Goal: Task Accomplishment & Management: Complete application form

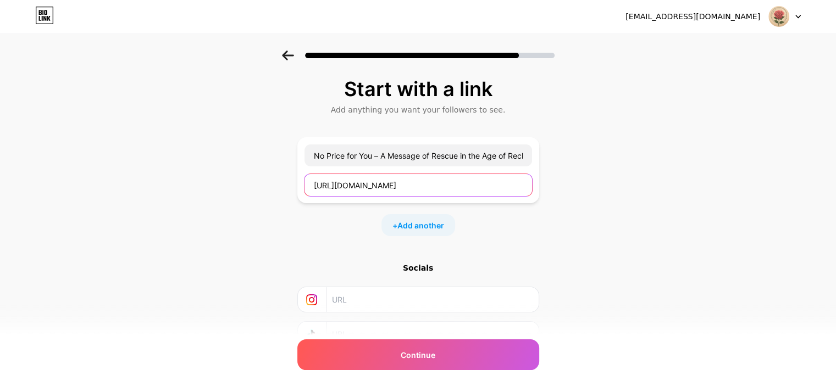
drag, startPoint x: 427, startPoint y: 180, endPoint x: 314, endPoint y: 179, distance: 112.7
click at [314, 179] on input "https://gumroad.com/l/dtarly" at bounding box center [418, 185] width 228 height 22
paste input "https://jomananadim.gumroad.com/l/dtarly"
type input "https://jomananadim.gumroad.com/l/dtarly"
click at [427, 220] on span "Add another" at bounding box center [420, 226] width 47 height 12
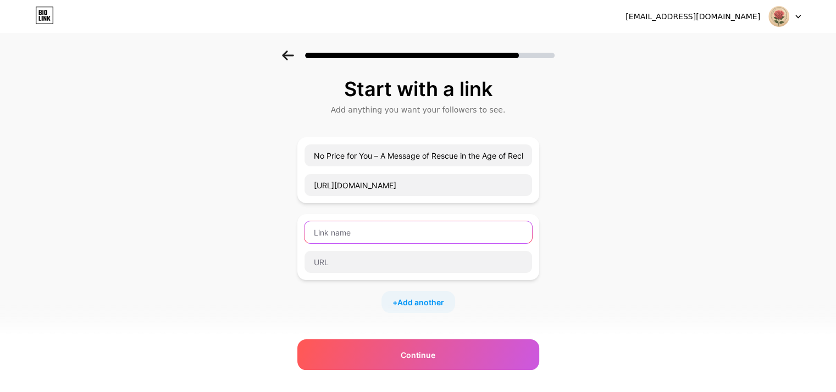
click at [336, 230] on input "text" at bounding box center [418, 232] width 228 height 22
paste input "Follow me on Instagram"
type input "Follow me on Instagram"
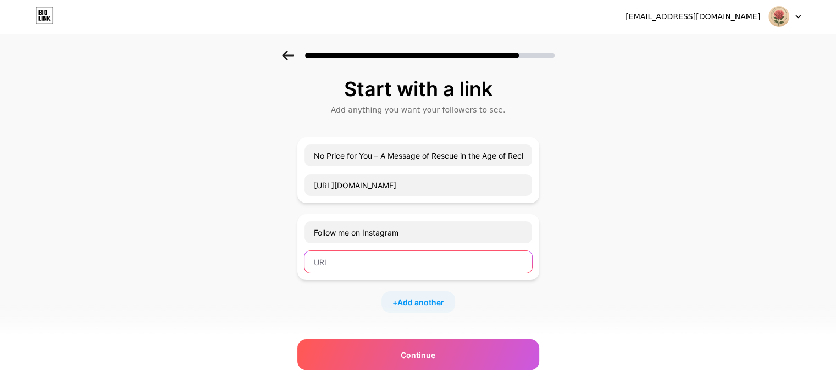
click at [358, 261] on input "text" at bounding box center [418, 262] width 228 height 22
paste input "https://www.instagram.com/jomananadim2"
type input "https://www.instagram.com/jomananadim2"
click at [424, 295] on div "+ Add another" at bounding box center [418, 302] width 74 height 22
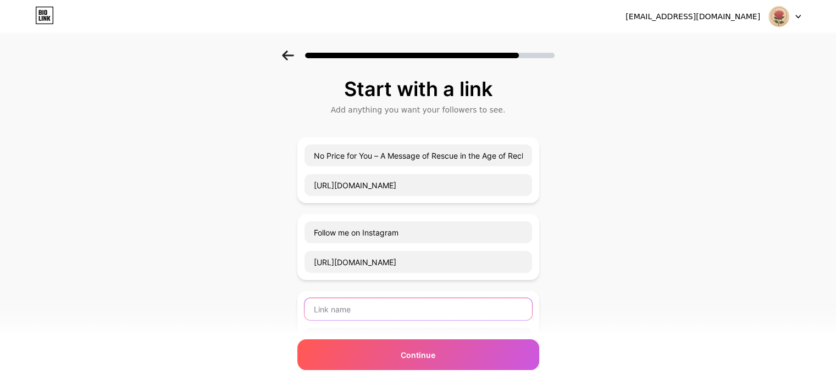
click at [369, 308] on input "text" at bounding box center [418, 309] width 228 height 22
paste input "Find me on Facebook"
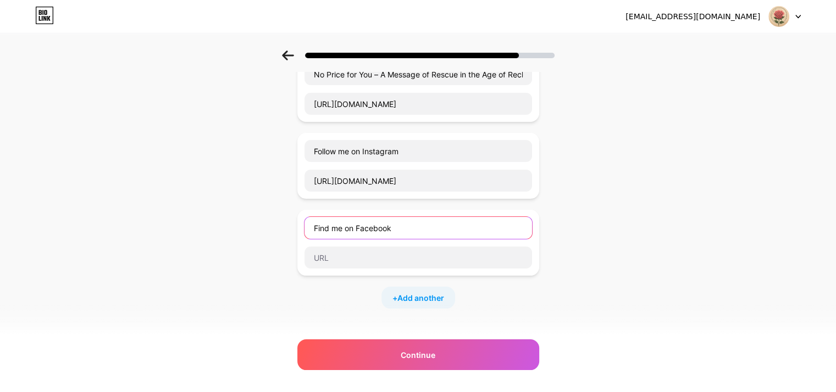
scroll to position [82, 0]
type input "Find me on Facebook"
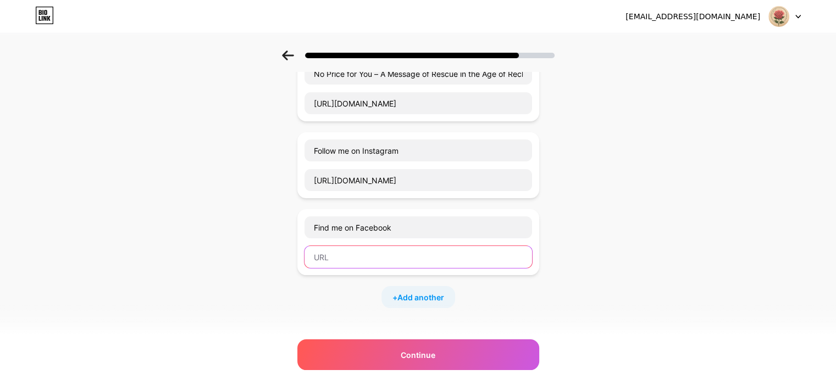
click at [344, 260] on input "text" at bounding box center [418, 257] width 228 height 22
paste input "https://www.facebook.com/profile.php?id=61579376753769"
type input "https://www.facebook.com/profile.php?id=61579376753769"
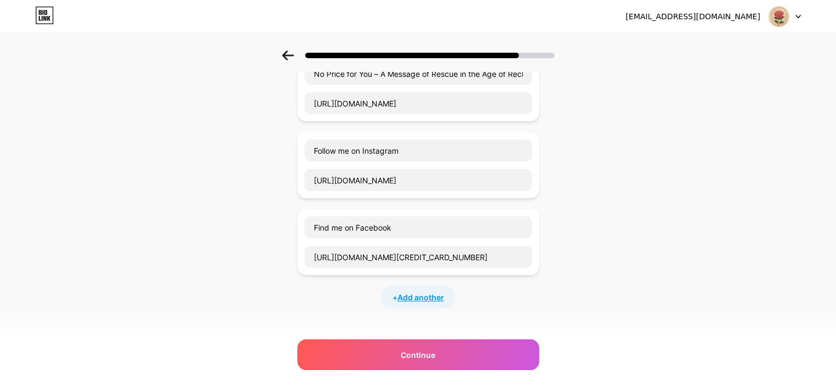
click at [426, 292] on span "Add another" at bounding box center [420, 298] width 47 height 12
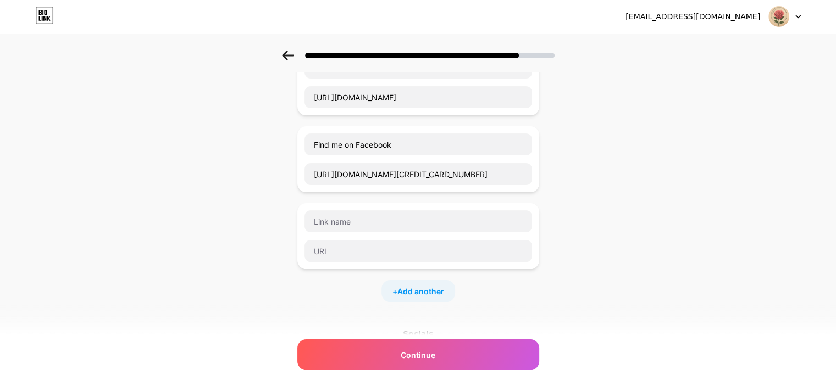
scroll to position [165, 0]
click at [353, 222] on input "text" at bounding box center [418, 221] width 228 height 22
paste input "Watch my short messages on TikTok"
type input "Watch my short messages on TikTok"
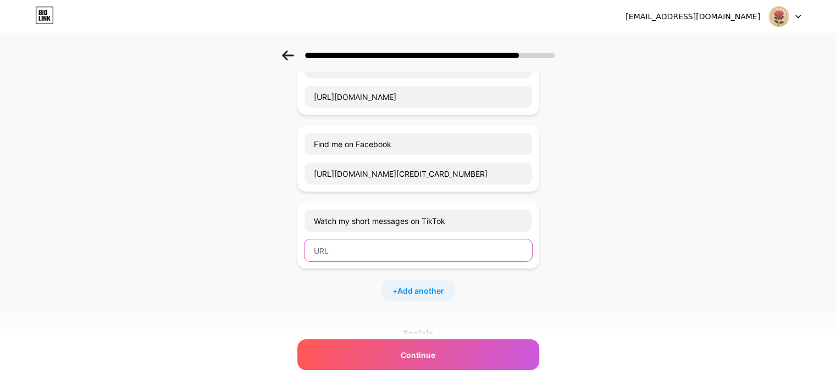
click at [350, 248] on input "text" at bounding box center [418, 251] width 228 height 22
paste input "https://www.tiktok.com/@jomananadim1"
type input "https://www.tiktok.com/@jomananadim1"
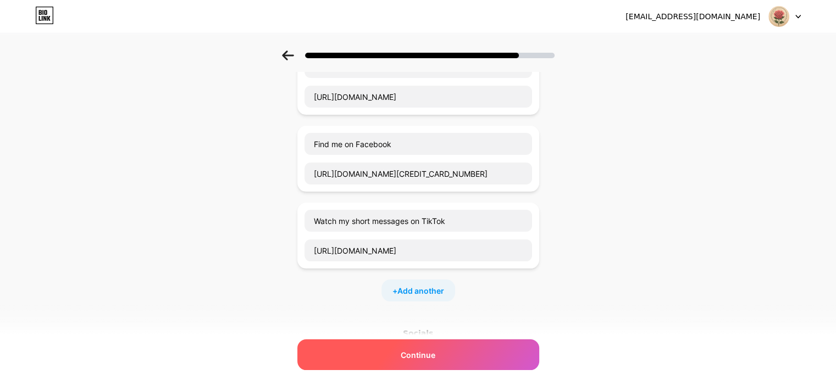
click at [414, 357] on span "Continue" at bounding box center [418, 356] width 35 height 12
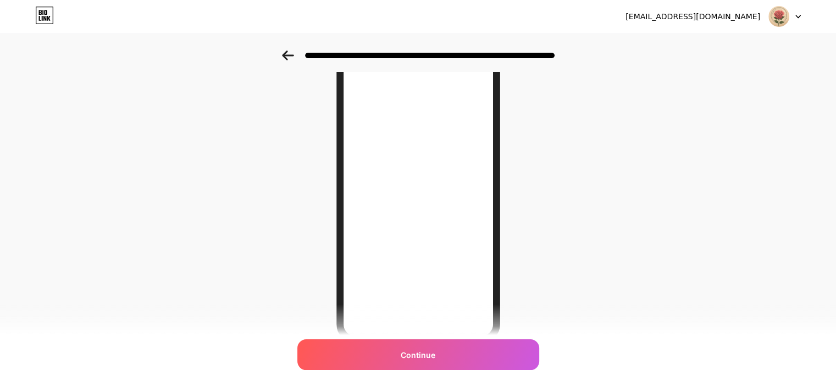
scroll to position [159, 0]
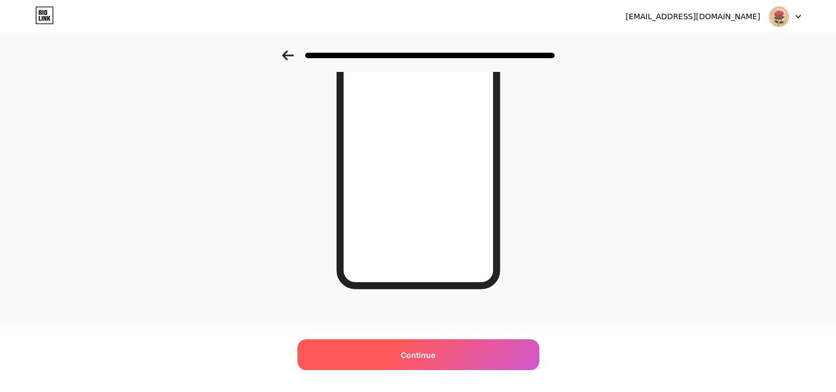
click at [440, 353] on div "Continue" at bounding box center [418, 355] width 242 height 31
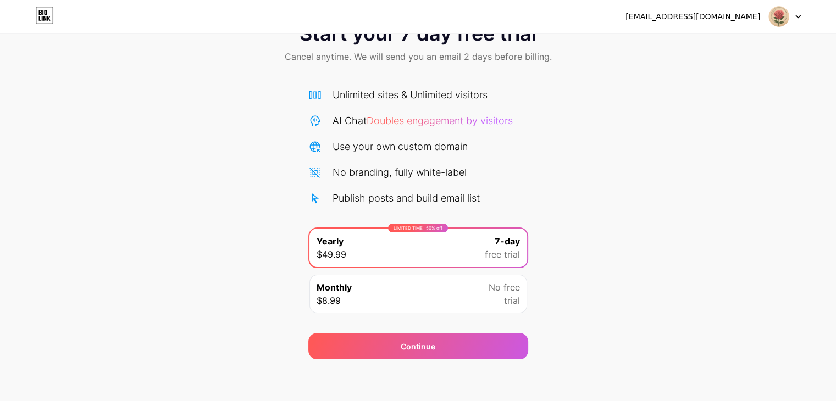
scroll to position [40, 0]
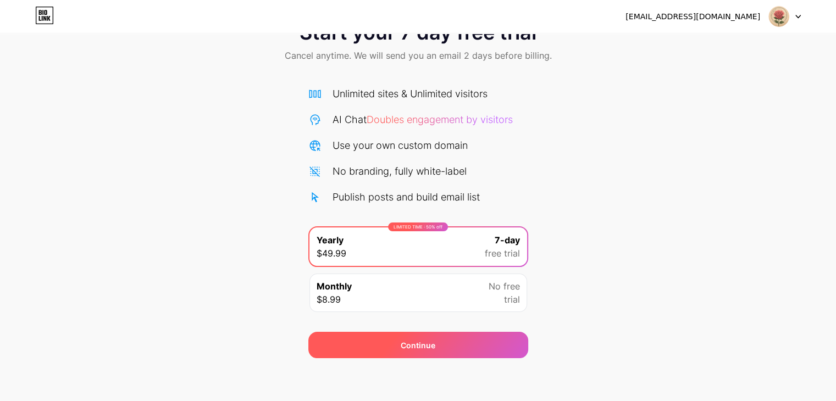
click at [406, 341] on span "Continue" at bounding box center [418, 346] width 35 height 12
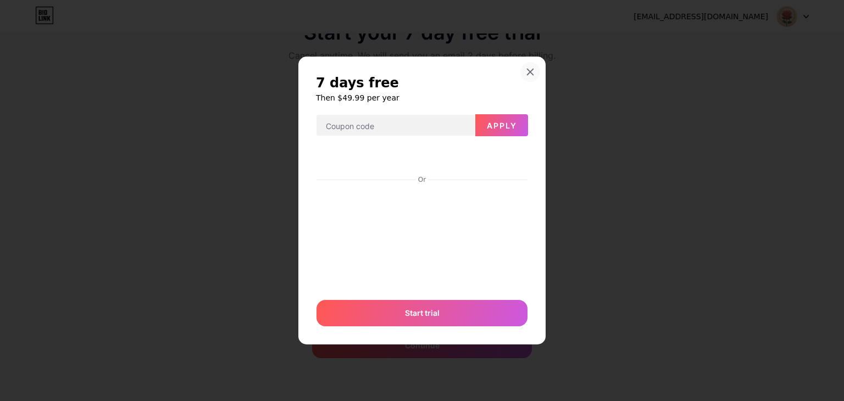
click at [533, 73] on icon at bounding box center [530, 72] width 9 height 9
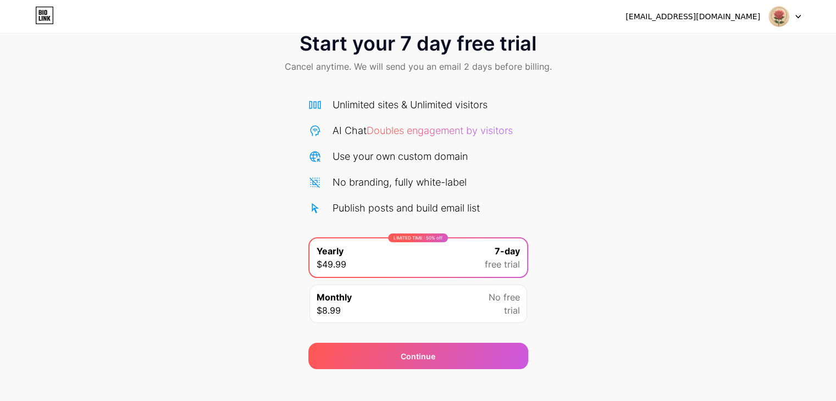
scroll to position [41, 0]
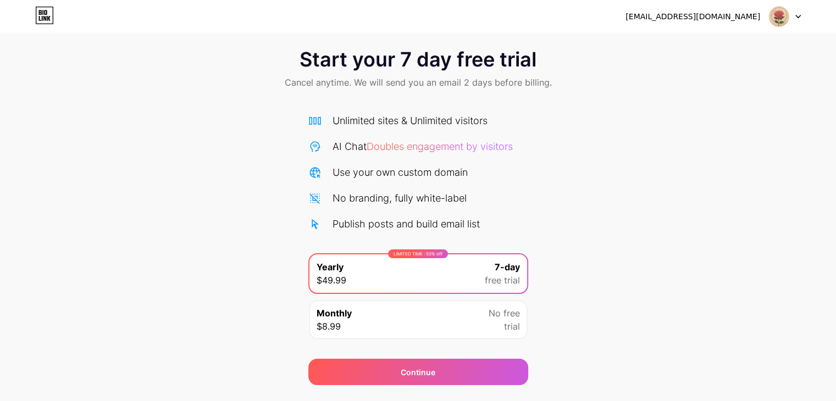
scroll to position [41, 0]
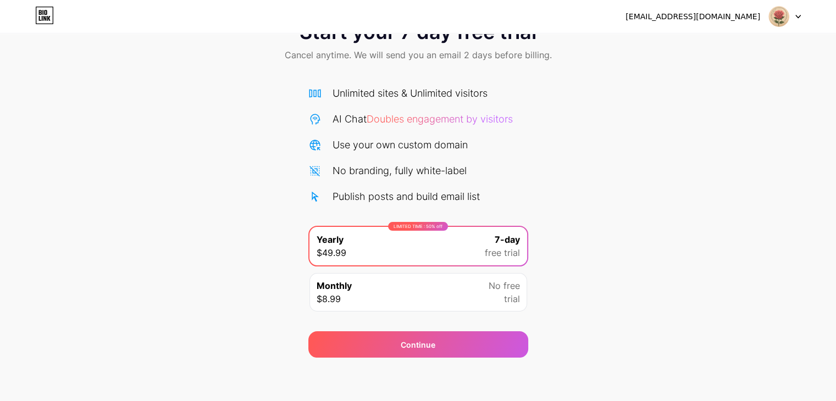
click at [39, 17] on icon at bounding box center [40, 18] width 2 height 5
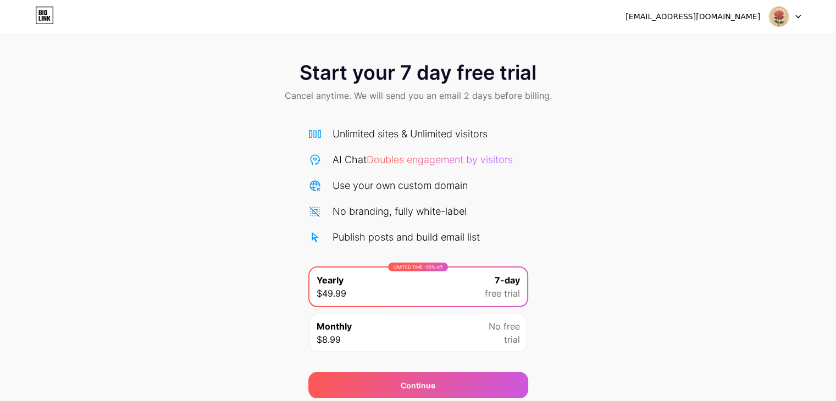
click at [48, 14] on icon at bounding box center [44, 16] width 19 height 18
click at [41, 16] on icon at bounding box center [44, 16] width 19 height 18
click at [46, 12] on icon at bounding box center [45, 12] width 3 height 5
